Goal: Communication & Community: Answer question/provide support

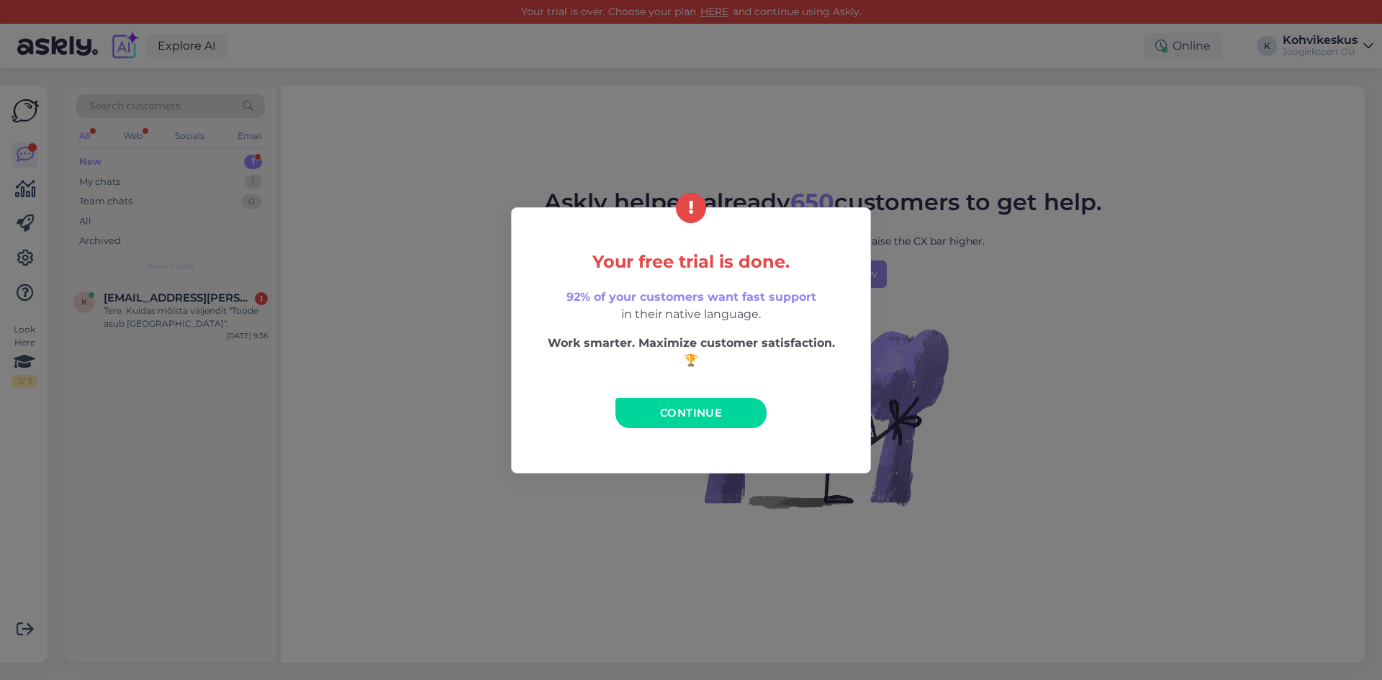
click at [747, 405] on link "Continue" at bounding box center [691, 413] width 151 height 30
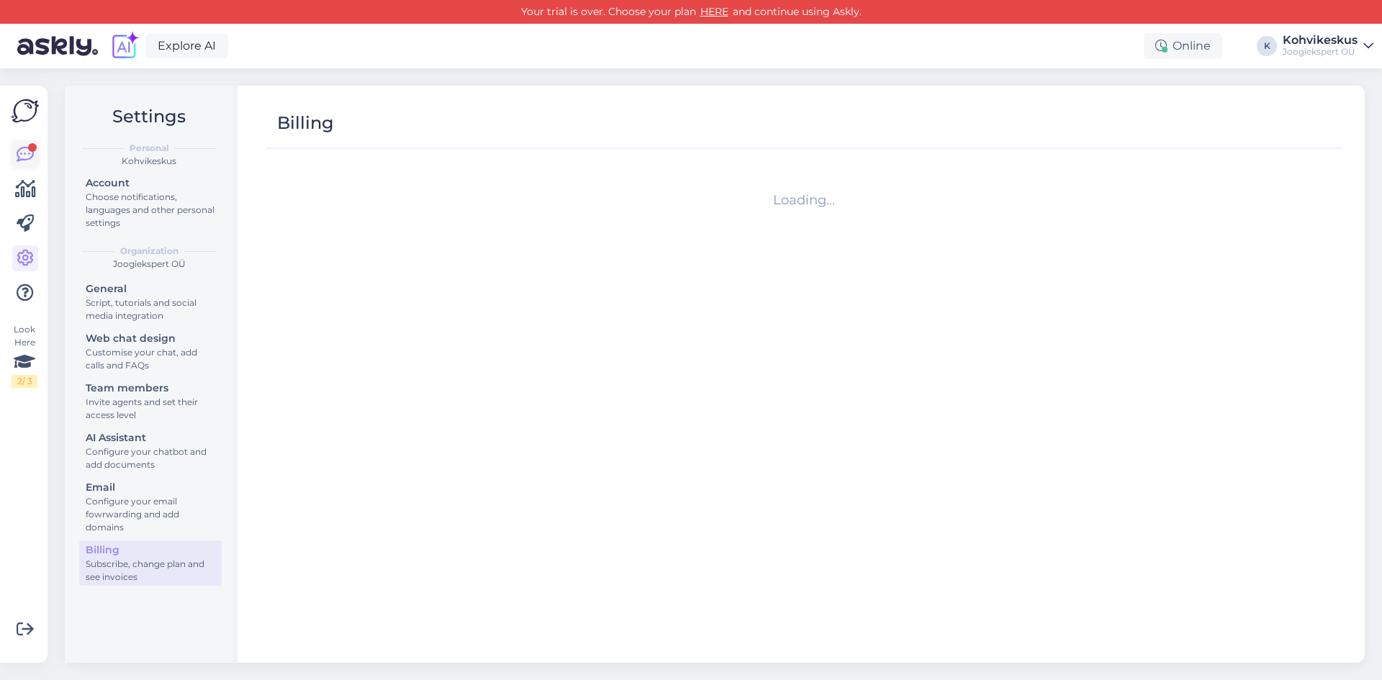
click at [27, 147] on link at bounding box center [25, 155] width 26 height 26
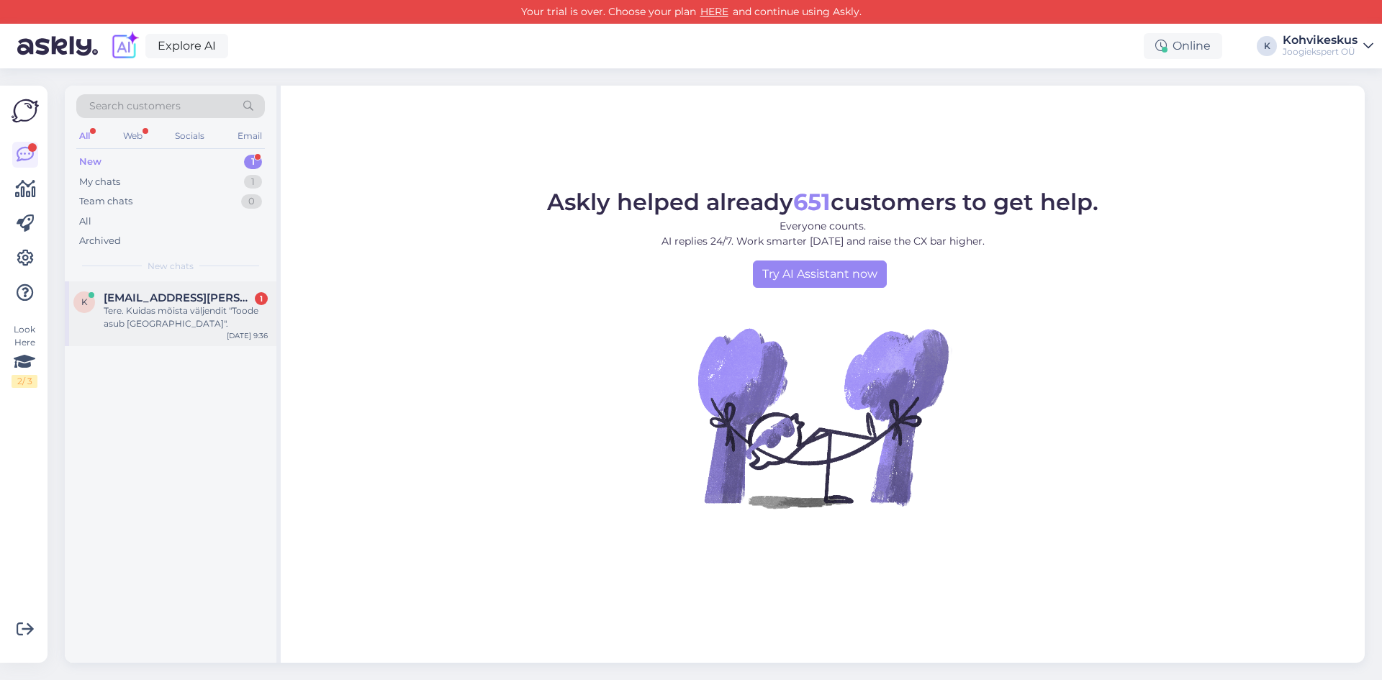
click at [135, 328] on div "Tere. Kuidas mõista väljendit "Toode asub [GEOGRAPHIC_DATA]"." at bounding box center [186, 318] width 164 height 26
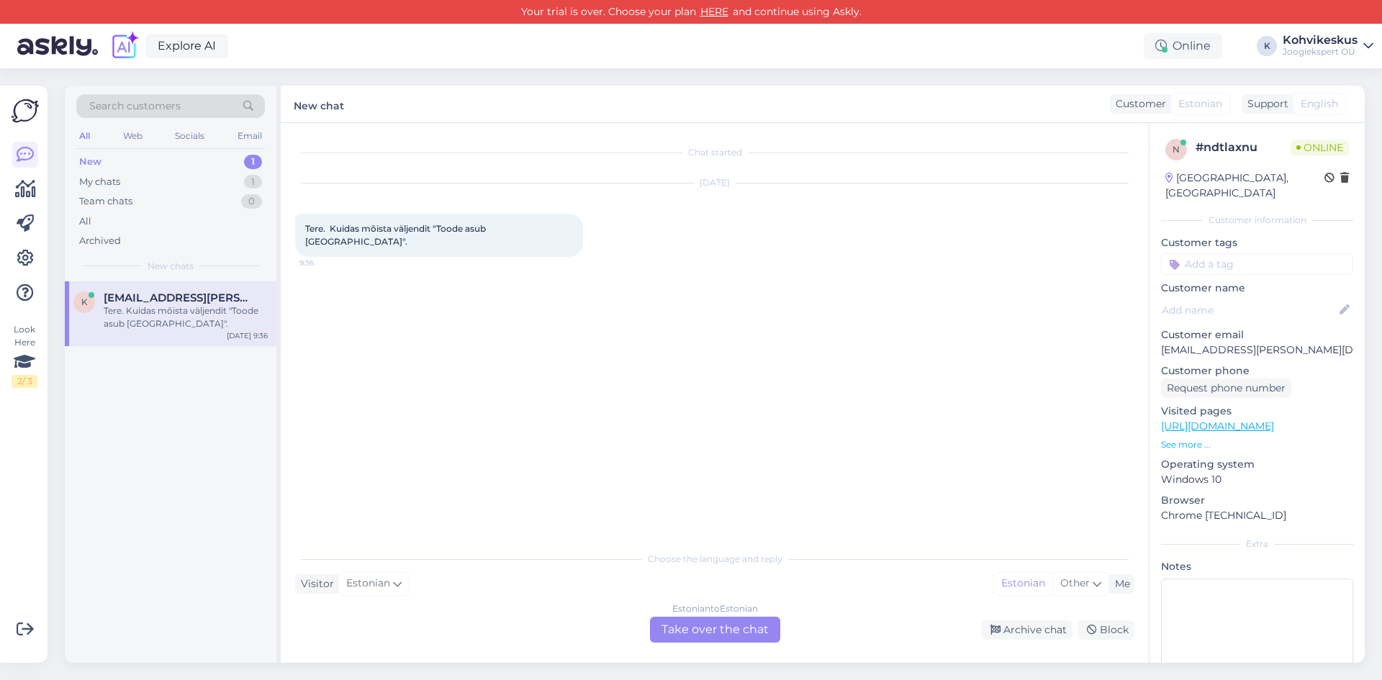
click at [740, 626] on div "Estonian to Estonian Take over the chat" at bounding box center [715, 630] width 130 height 26
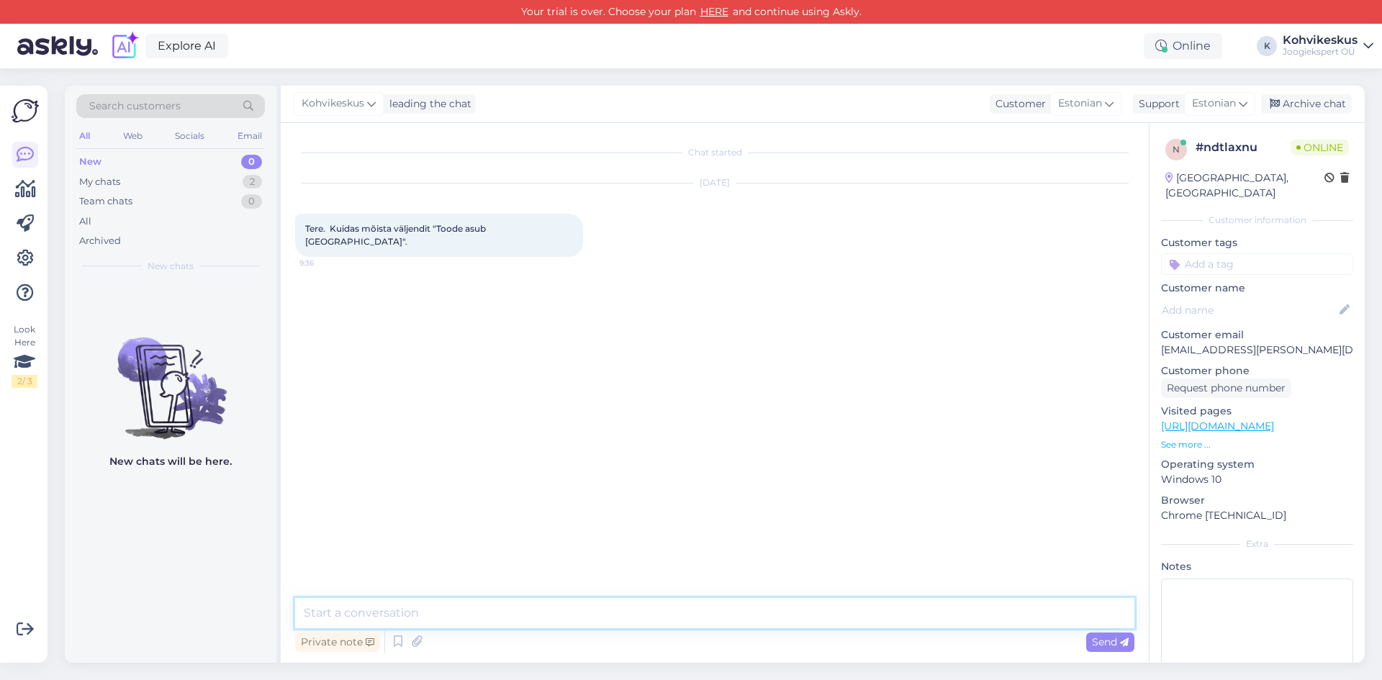
click at [483, 612] on textarea at bounding box center [714, 613] width 839 height 30
type textarea "Tere! Toode on laos olemas."
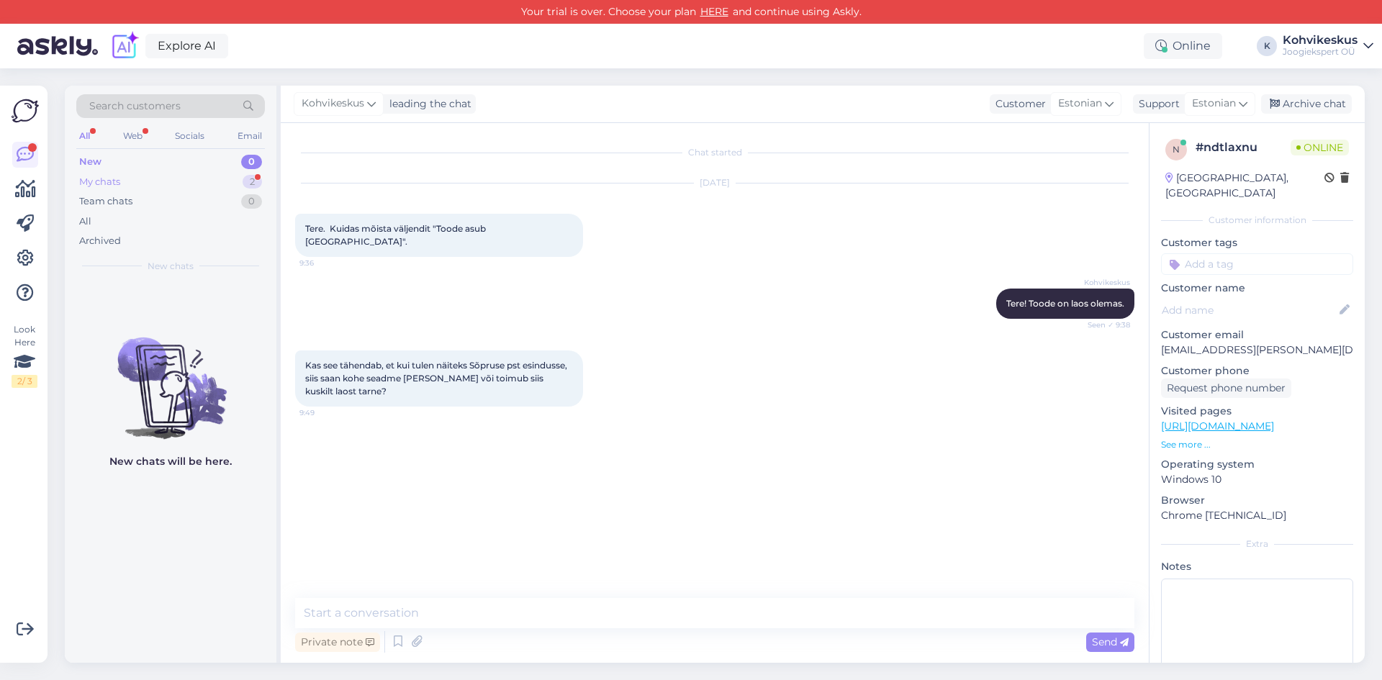
click at [170, 180] on div "My chats 2" at bounding box center [170, 182] width 189 height 20
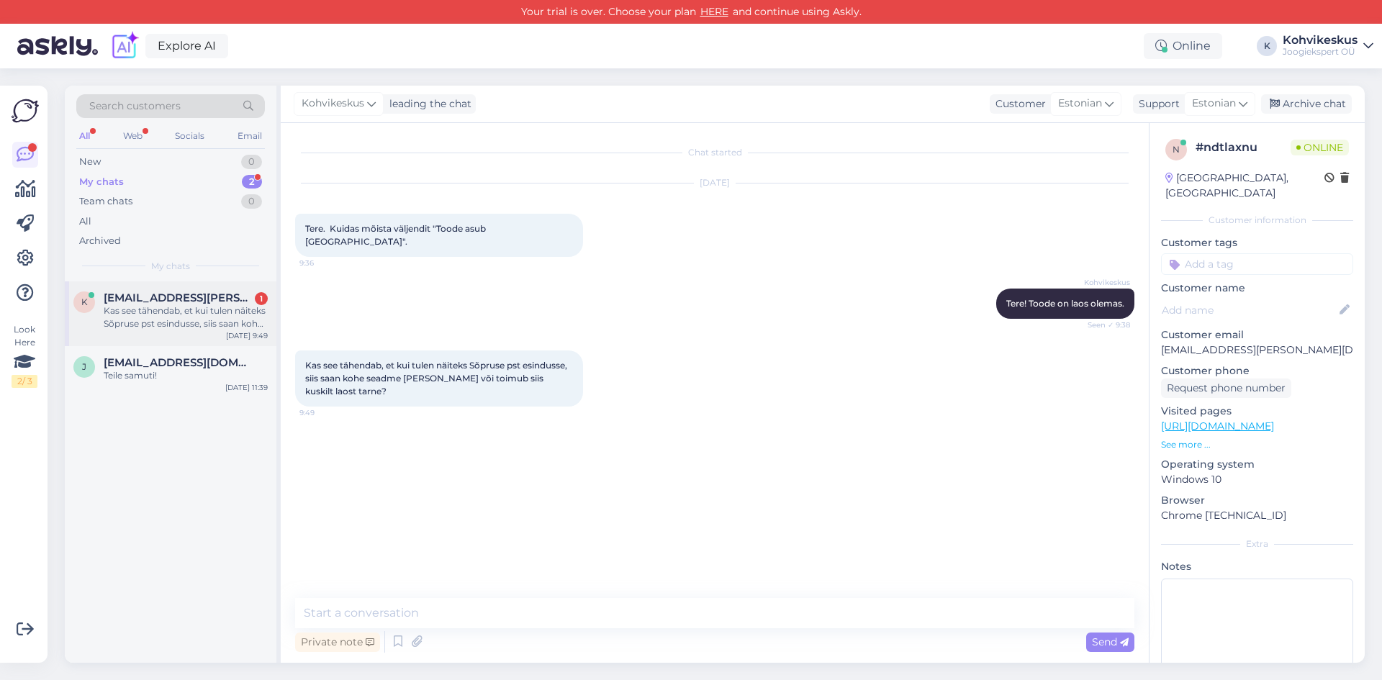
click at [152, 299] on span "[EMAIL_ADDRESS][PERSON_NAME][DOMAIN_NAME]" at bounding box center [179, 298] width 150 height 13
click at [492, 611] on textarea at bounding box center [714, 613] width 839 height 30
click at [432, 607] on textarea at bounding box center [714, 613] width 839 height 30
type textarea "Mis seadmest jutt käib?"
click at [1120, 641] on span "Send" at bounding box center [1110, 642] width 37 height 13
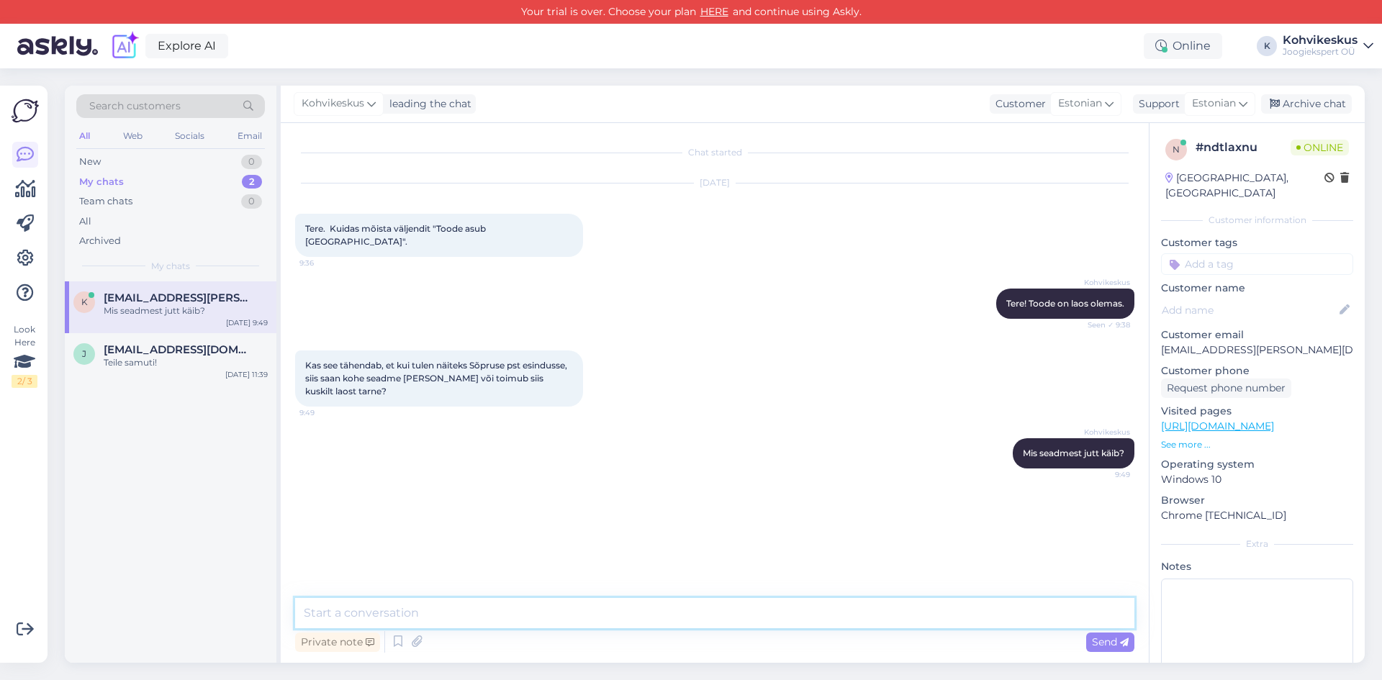
click at [524, 609] on textarea at bounding box center [714, 613] width 839 height 30
click at [487, 612] on textarea at bounding box center [714, 613] width 839 height 30
drag, startPoint x: 172, startPoint y: 354, endPoint x: 180, endPoint y: 336, distance: 20.3
click at [173, 354] on span "[EMAIL_ADDRESS][DOMAIN_NAME]" at bounding box center [179, 349] width 150 height 13
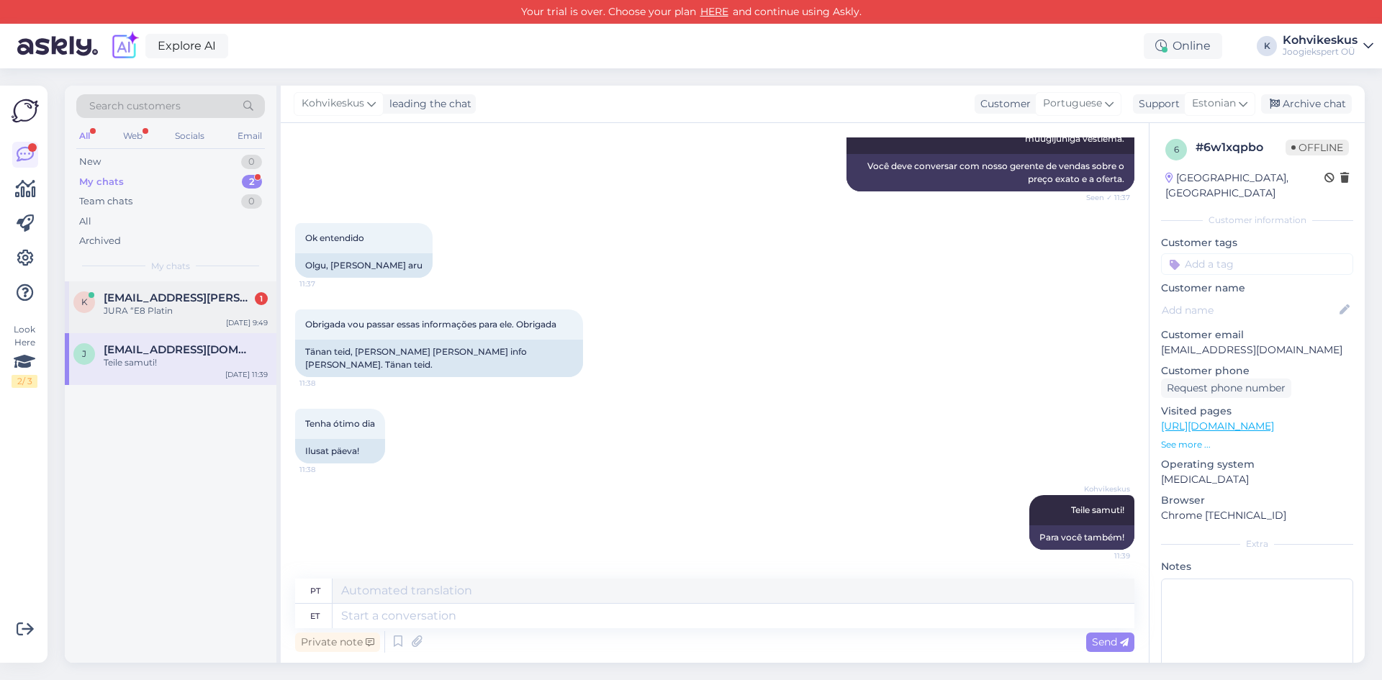
click at [194, 303] on span "[EMAIL_ADDRESS][PERSON_NAME][DOMAIN_NAME]" at bounding box center [179, 298] width 150 height 13
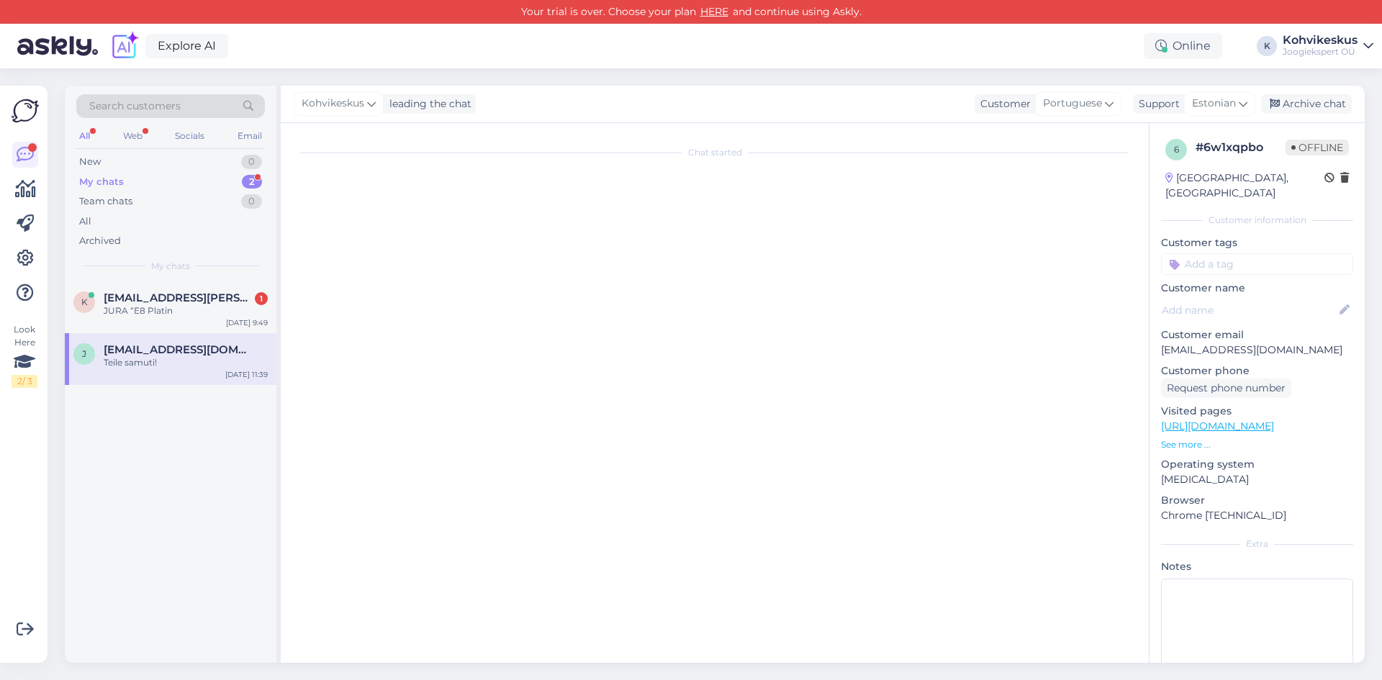
scroll to position [0, 0]
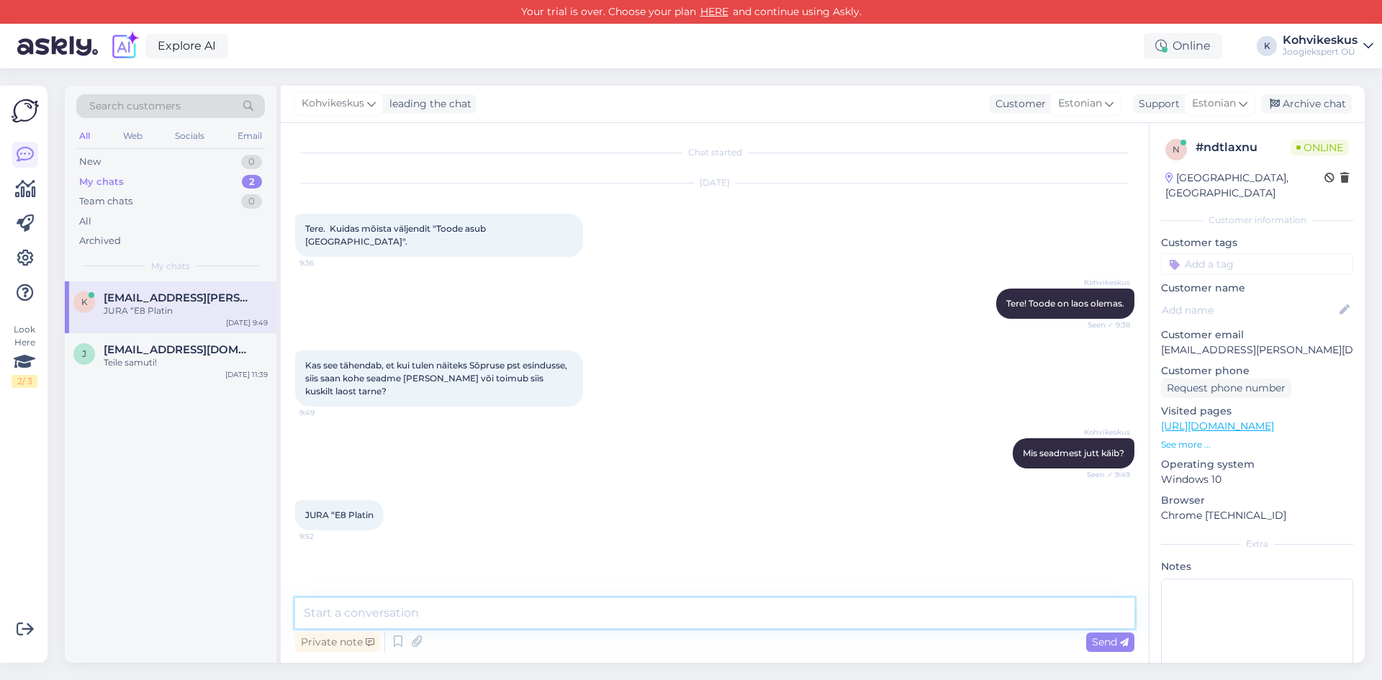
click at [446, 613] on textarea at bounding box center [714, 613] width 839 height 30
click at [503, 604] on textarea at bounding box center [714, 613] width 839 height 30
type textarea "E8 Platin on hetkel kohe olemas [GEOGRAPHIC_DATA], Rakvere ja Tartu esindustes"
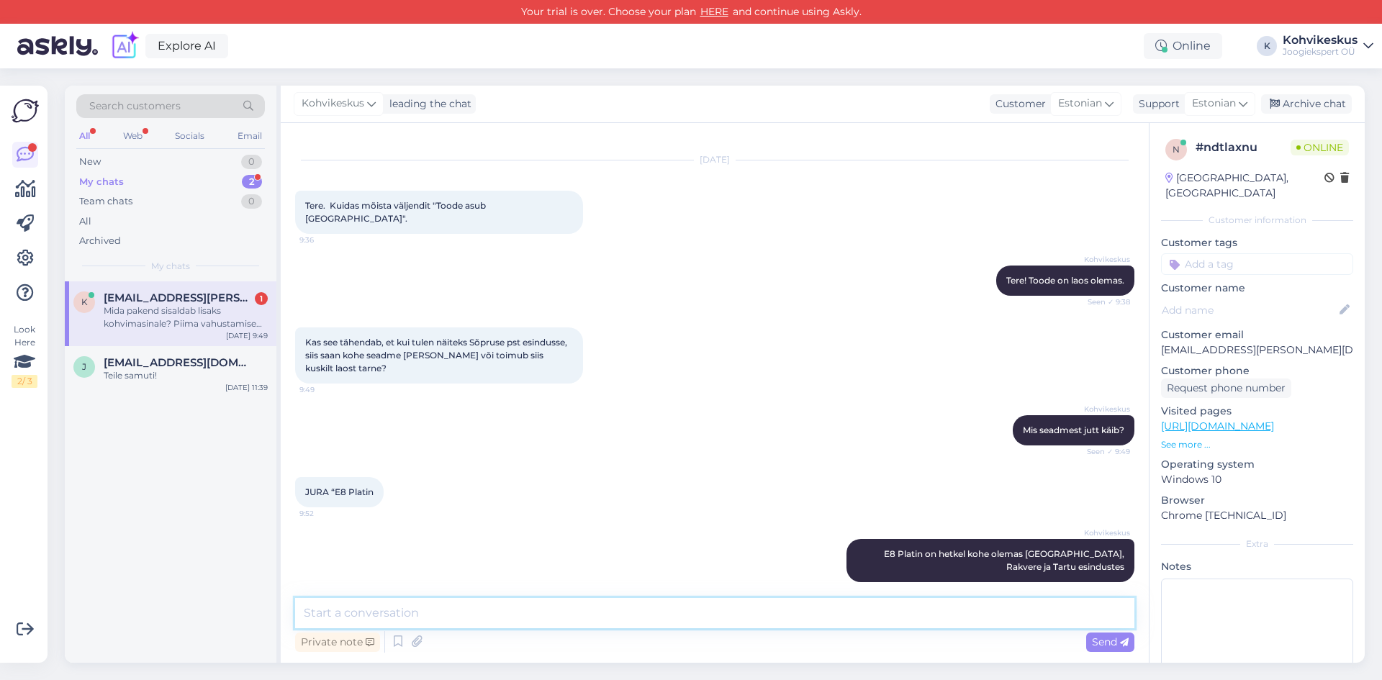
scroll to position [98, 0]
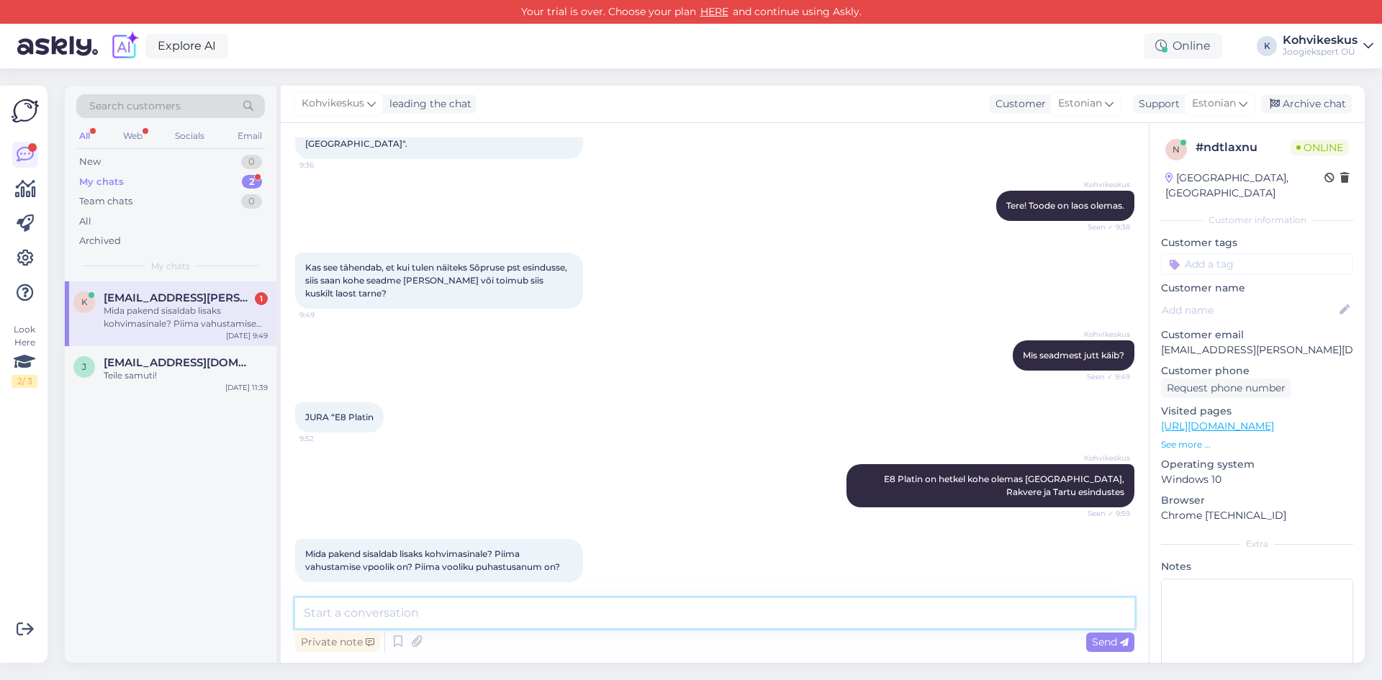
click at [432, 616] on textarea at bounding box center [714, 613] width 839 height 30
click at [165, 313] on div "Mida pakend sisaldab lisaks kohvimasinale? Piima vahustamise vpoolik on? Piima …" at bounding box center [186, 318] width 164 height 26
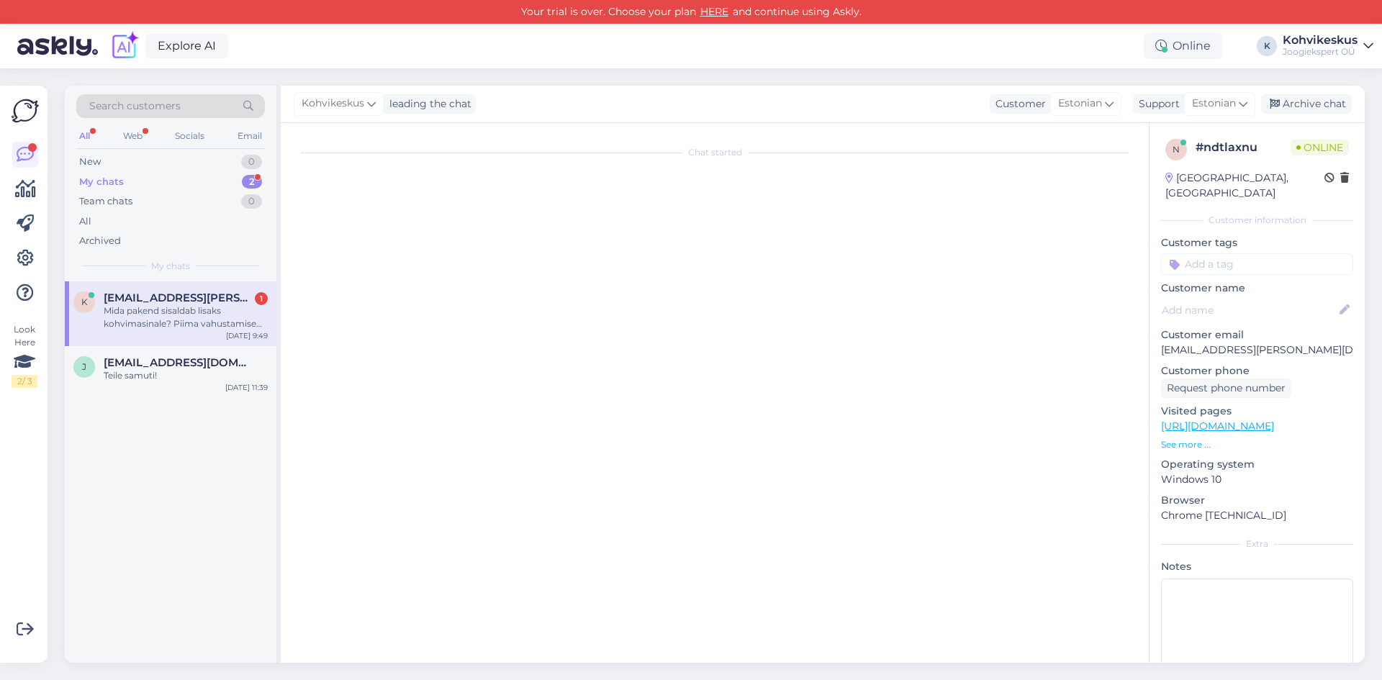
scroll to position [0, 0]
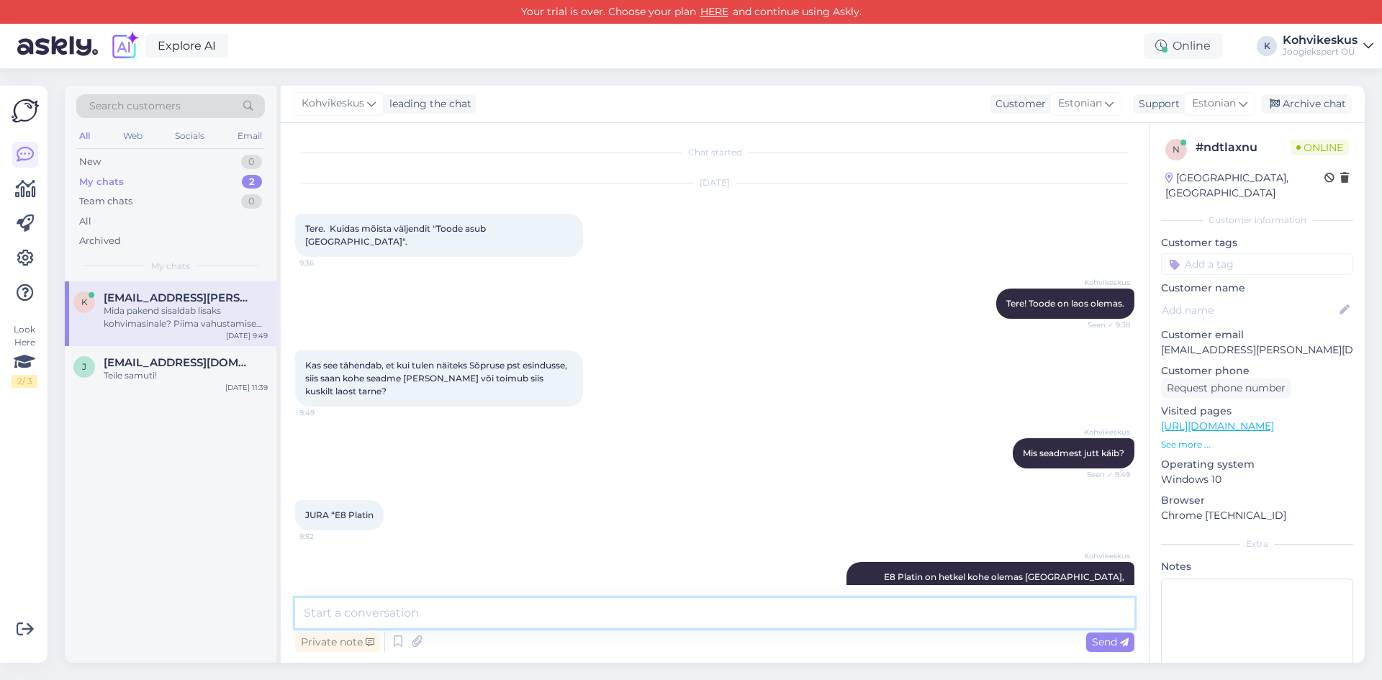
click at [516, 615] on textarea at bounding box center [714, 613] width 839 height 30
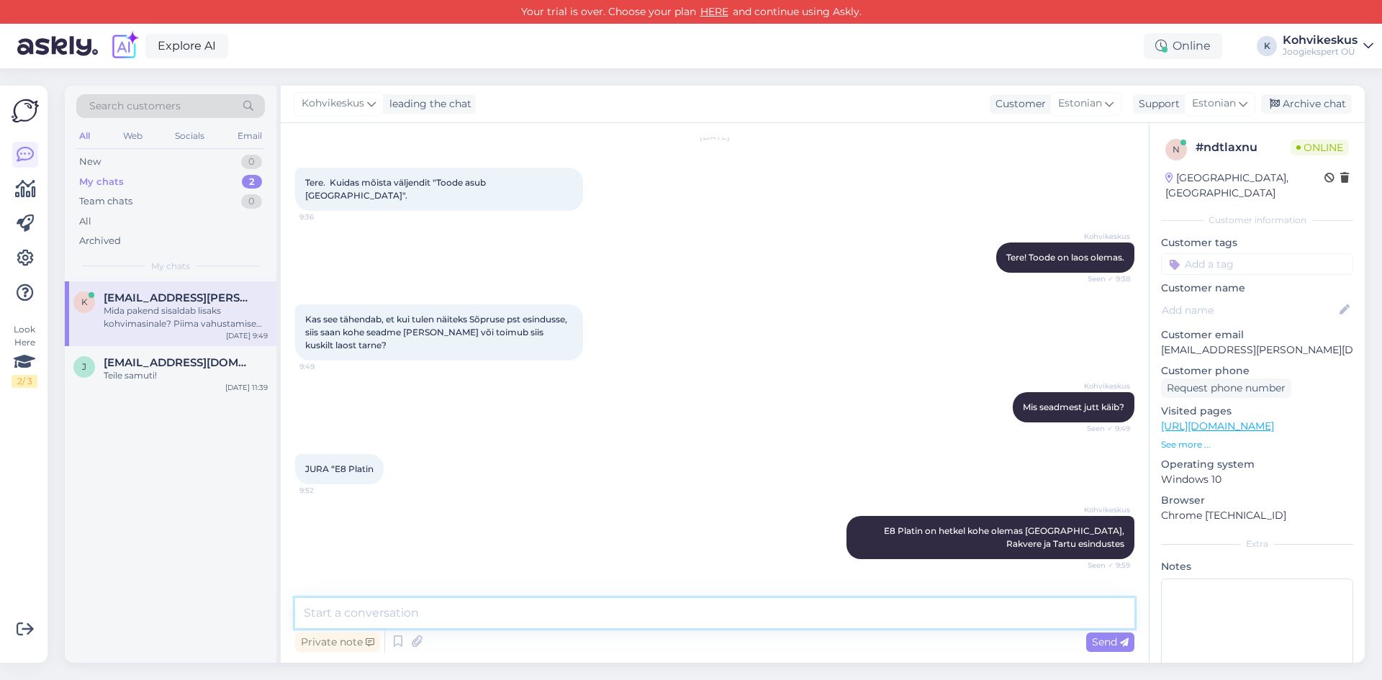
scroll to position [98, 0]
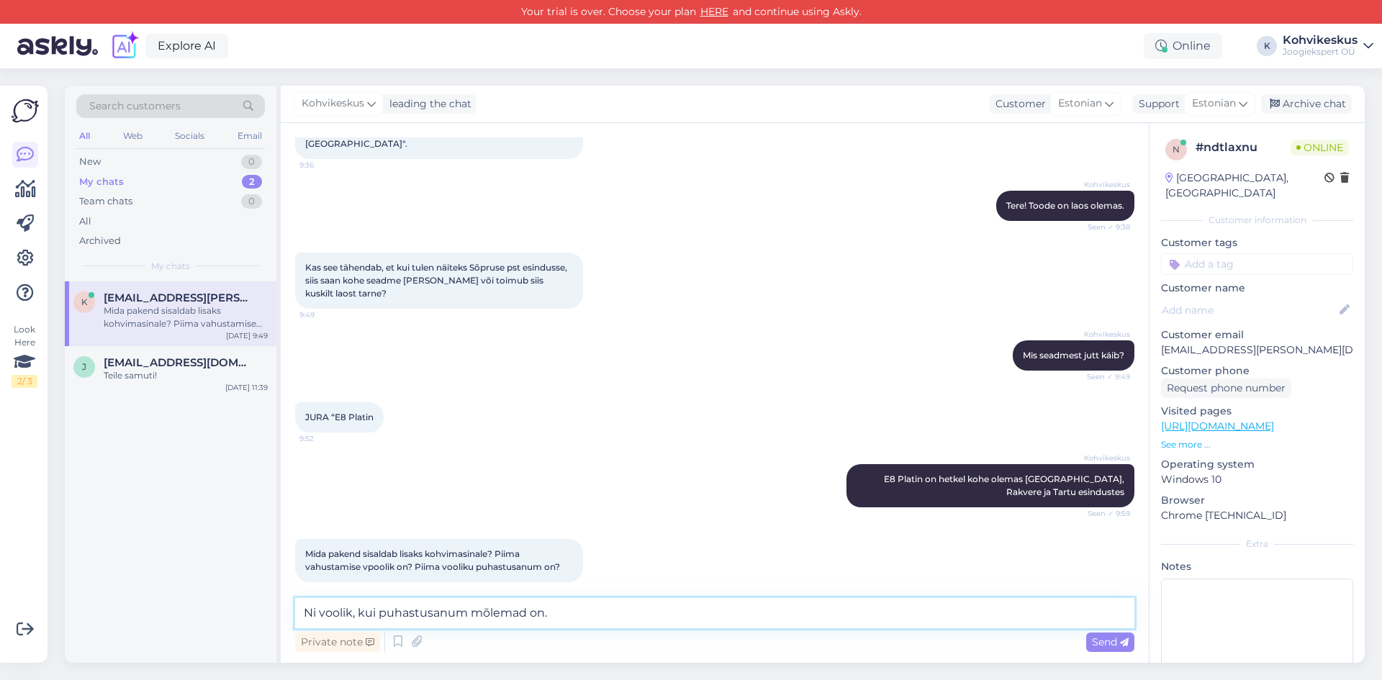
click at [354, 617] on textarea "Ni voolik, kui puhastusanum mõlemad on." at bounding box center [714, 613] width 839 height 30
click at [593, 614] on textarea "Ni voolik kui puhastusanum mõlemad on." at bounding box center [714, 613] width 839 height 30
type textarea "Ni voolik kui puhastusanum mõlemad on. Samuti filter, puhastustabletid ja piima…"
click at [1091, 637] on div "Send" at bounding box center [1110, 642] width 48 height 19
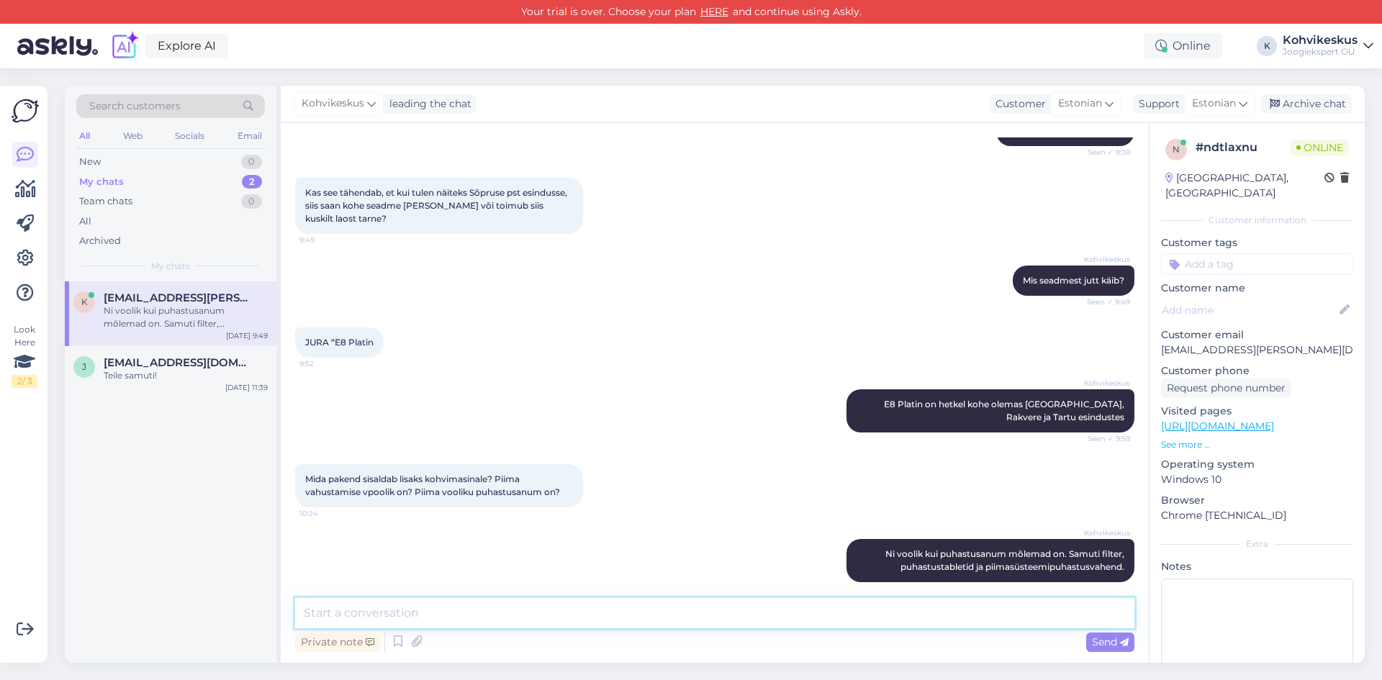
click at [491, 613] on textarea at bounding box center [714, 613] width 839 height 30
click at [590, 616] on textarea at bounding box center [714, 613] width 839 height 30
click at [635, 74] on div "Search customers All Web Socials Email New 0 My chats 2 Team chats 0 All Archiv…" at bounding box center [719, 374] width 1326 height 612
click at [423, 616] on textarea at bounding box center [714, 613] width 839 height 30
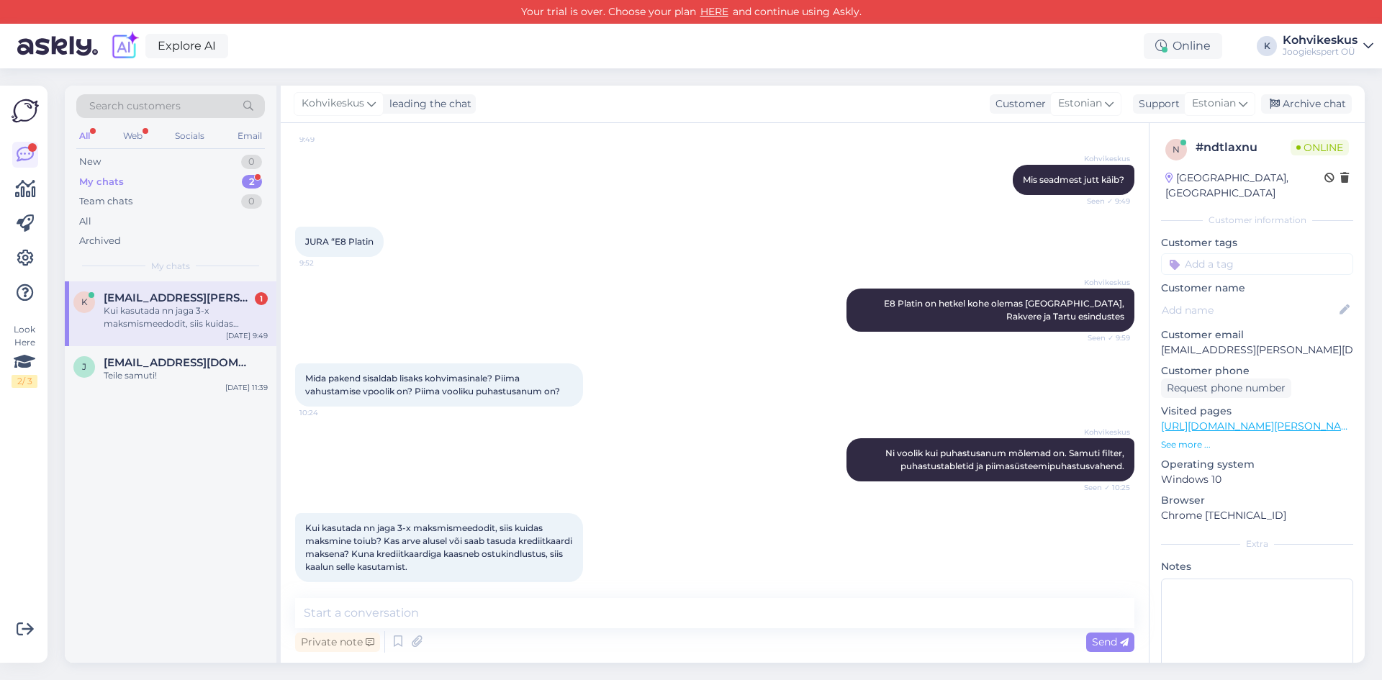
click at [153, 302] on span "[EMAIL_ADDRESS][PERSON_NAME][DOMAIN_NAME]" at bounding box center [179, 298] width 150 height 13
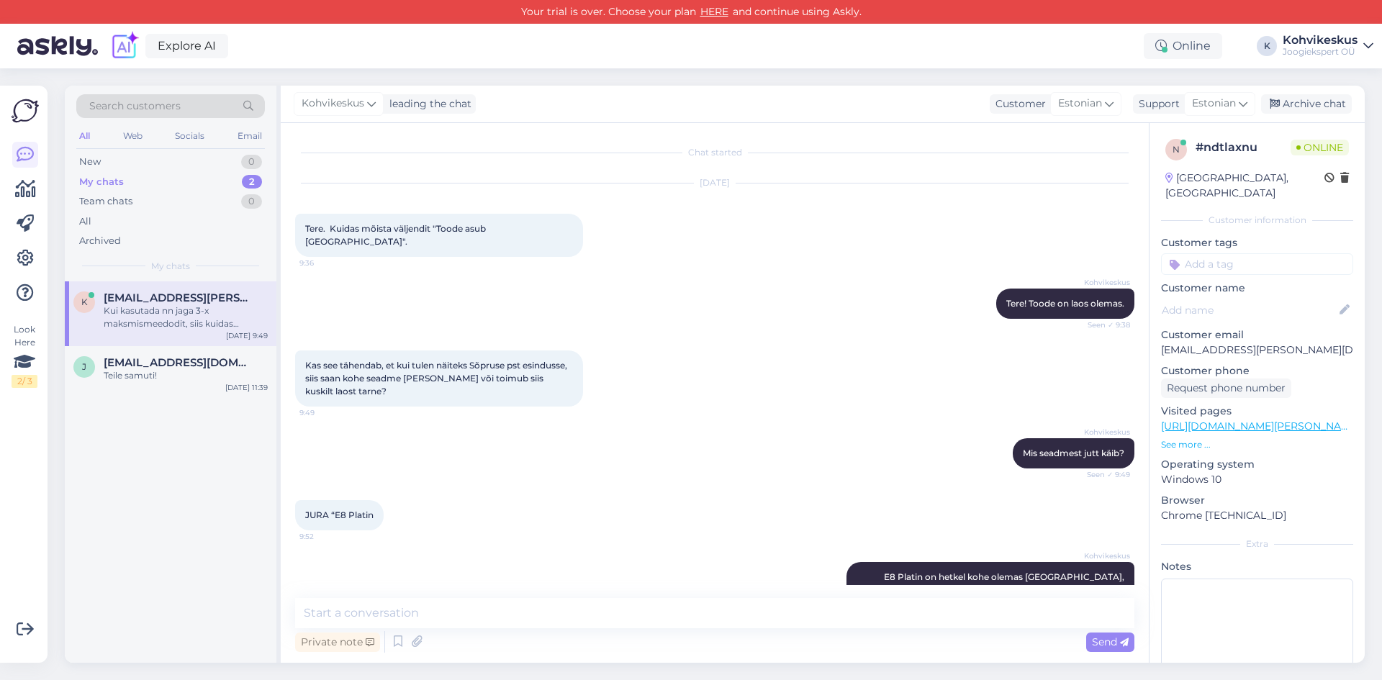
click at [181, 293] on span "[EMAIL_ADDRESS][PERSON_NAME][DOMAIN_NAME]" at bounding box center [179, 298] width 150 height 13
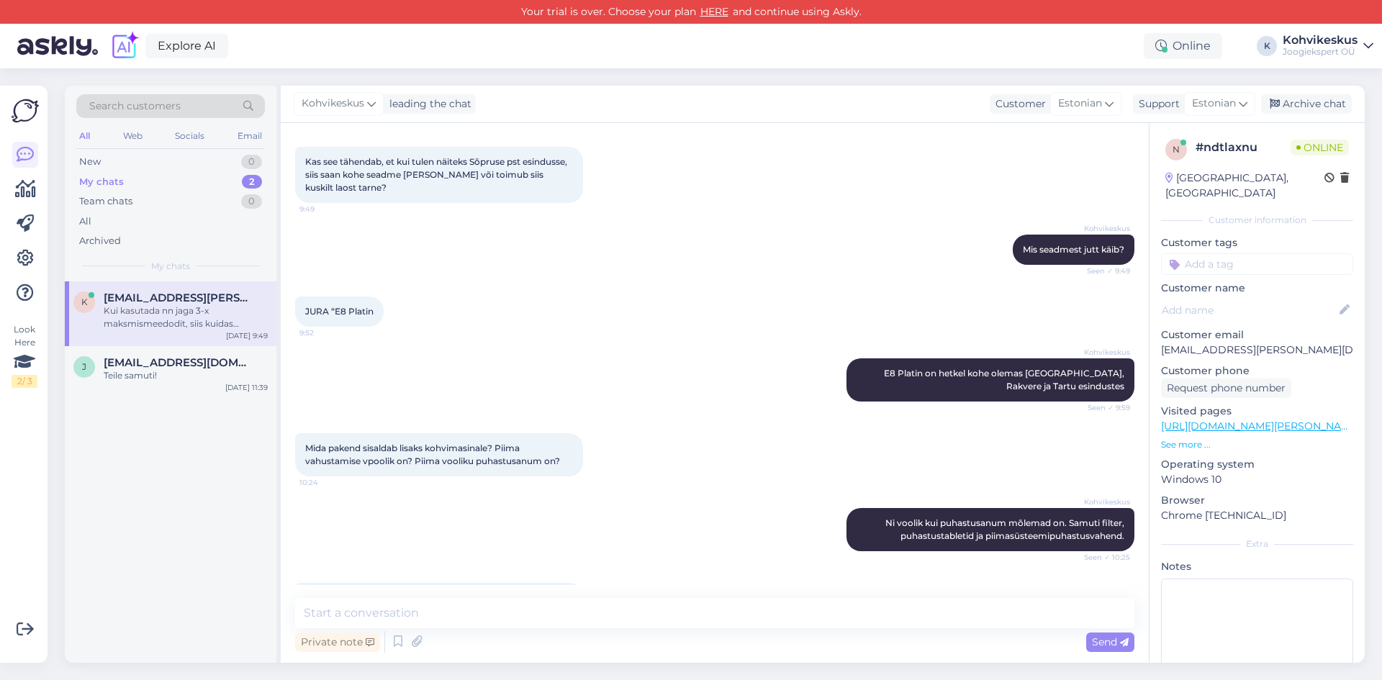
scroll to position [274, 0]
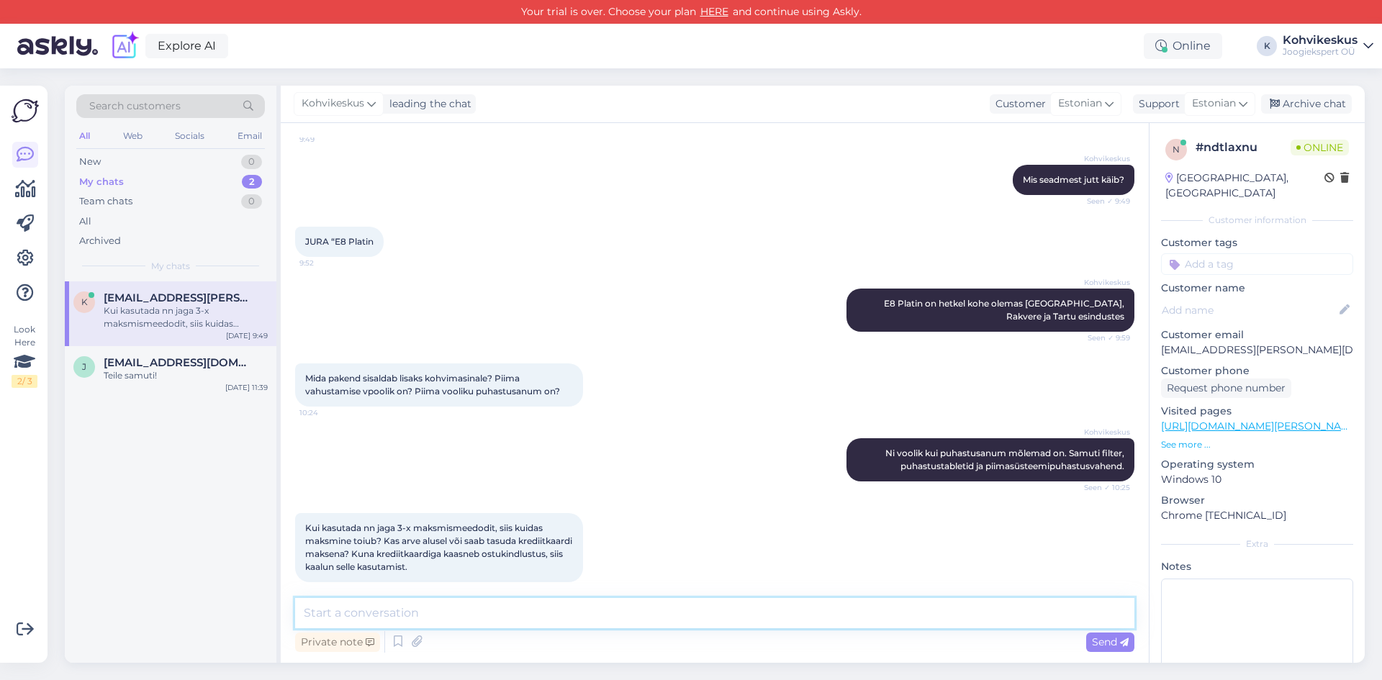
click at [500, 616] on textarea at bounding box center [714, 613] width 839 height 30
click at [583, 618] on textarea "Kolmeks jagamine toimub läbi Inbank süsteemi arve alusel." at bounding box center [714, 613] width 839 height 30
type textarea "Kolmeks jagamine toimub läbi Inbank süsteemi ja tasumine arve alusel."
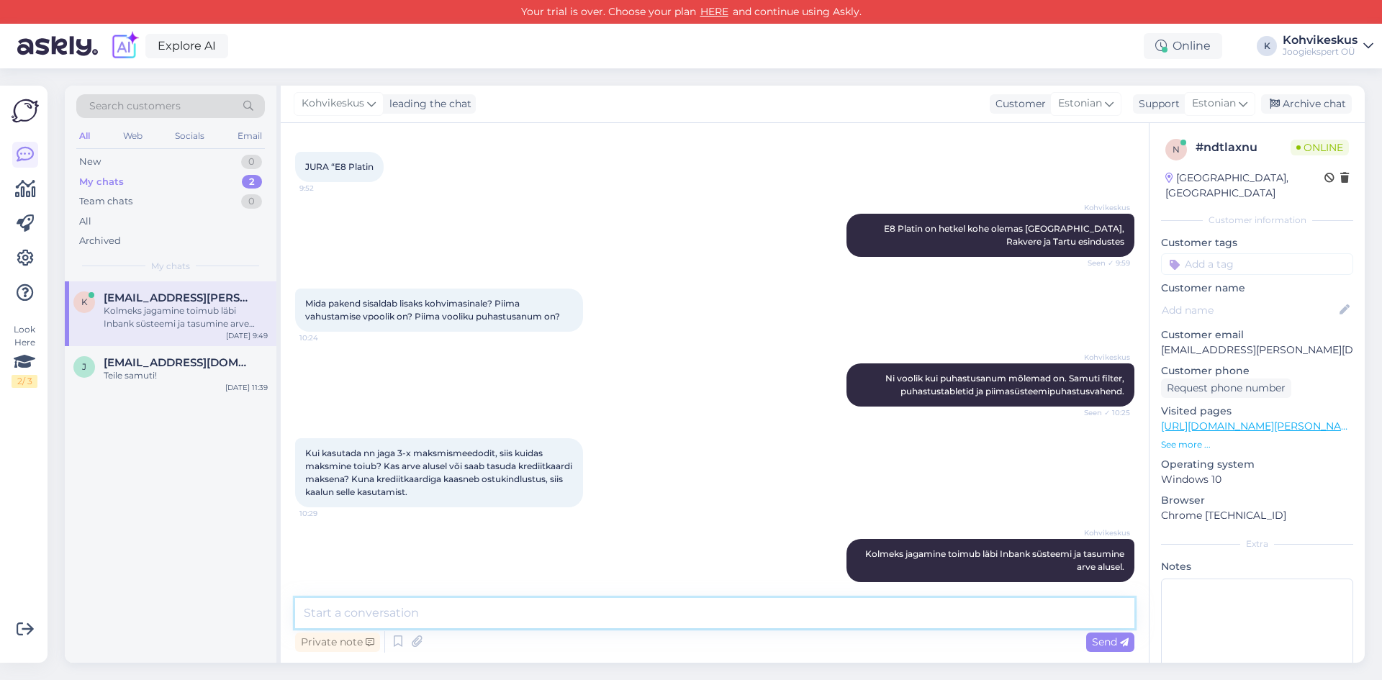
click at [441, 616] on textarea at bounding box center [714, 613] width 839 height 30
click at [1062, 78] on div "Search customers All Web Socials Email New 0 My chats 2 Team chats 0 All Archiv…" at bounding box center [719, 374] width 1326 height 612
click at [440, 614] on textarea at bounding box center [714, 613] width 839 height 30
click at [557, 76] on div "Search customers All Web Socials Email New 0 My chats 2 Team chats 0 All Archiv…" at bounding box center [719, 374] width 1326 height 612
